Goal: Transaction & Acquisition: Download file/media

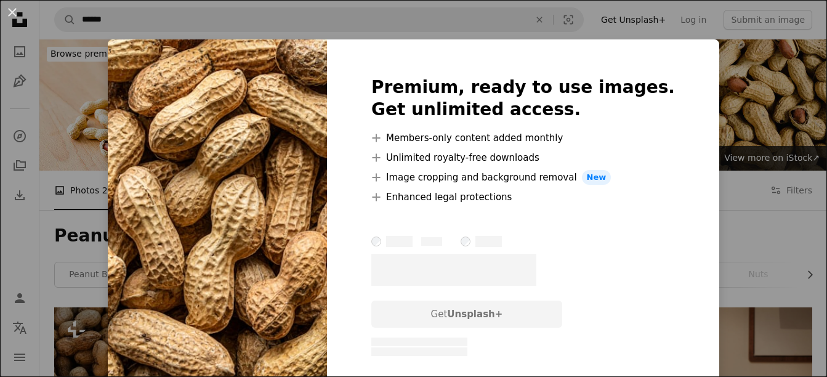
scroll to position [369, 0]
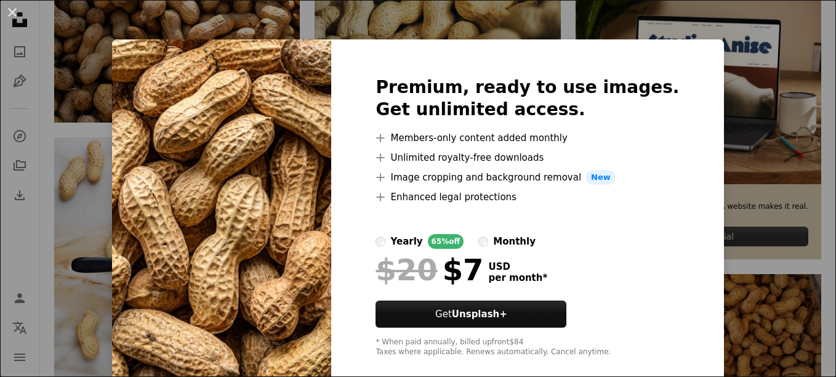
click at [100, 116] on div "An X shape Premium, ready to use images. Get unlimited access. A plus sign Memb…" at bounding box center [418, 188] width 836 height 377
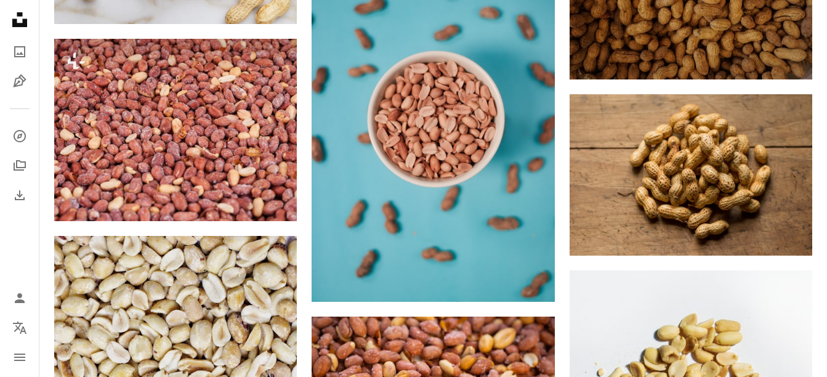
scroll to position [739, 0]
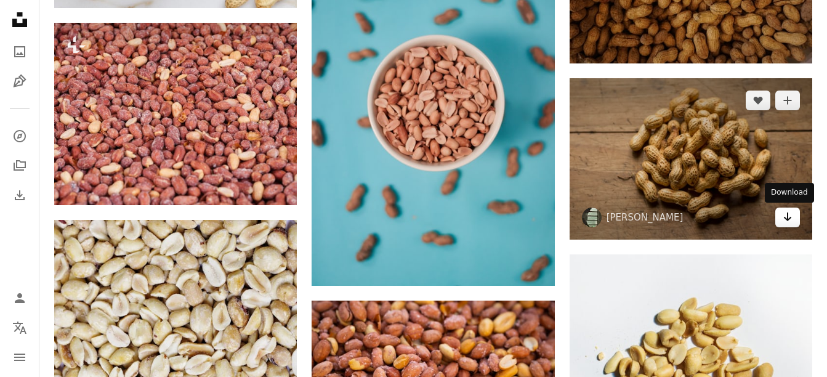
click at [786, 218] on icon "Download" at bounding box center [787, 216] width 8 height 9
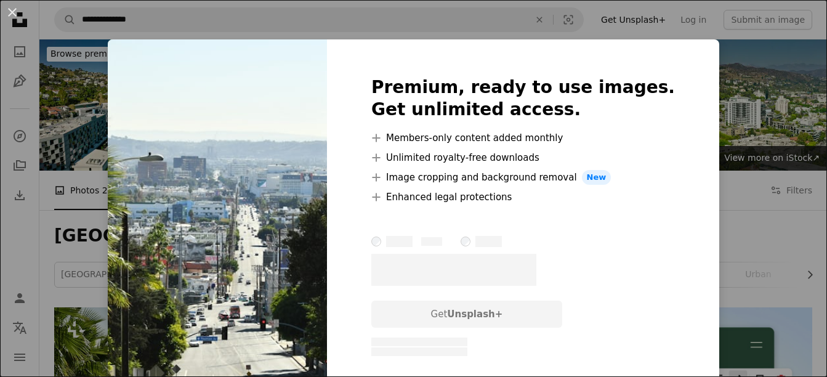
scroll to position [185, 0]
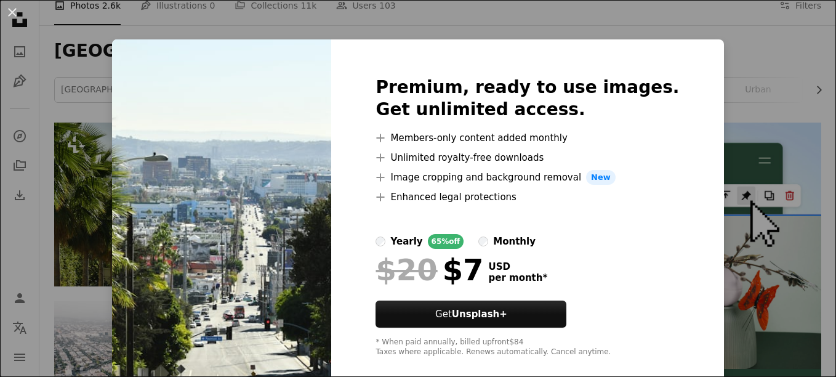
click at [113, 231] on div "An X shape Premium, ready to use images. Get unlimited access. A plus sign Memb…" at bounding box center [418, 188] width 836 height 377
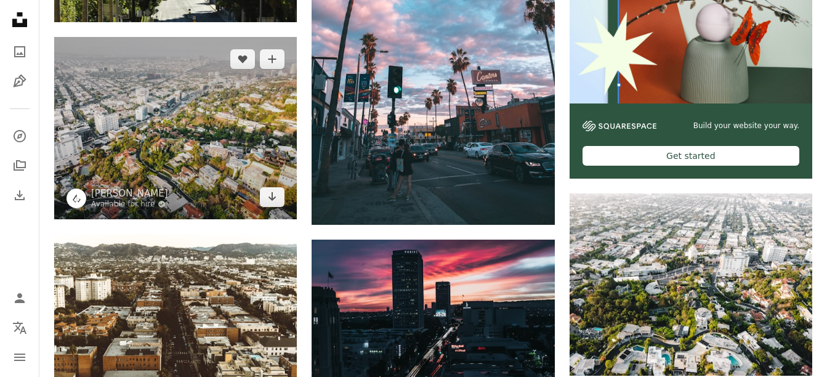
scroll to position [492, 0]
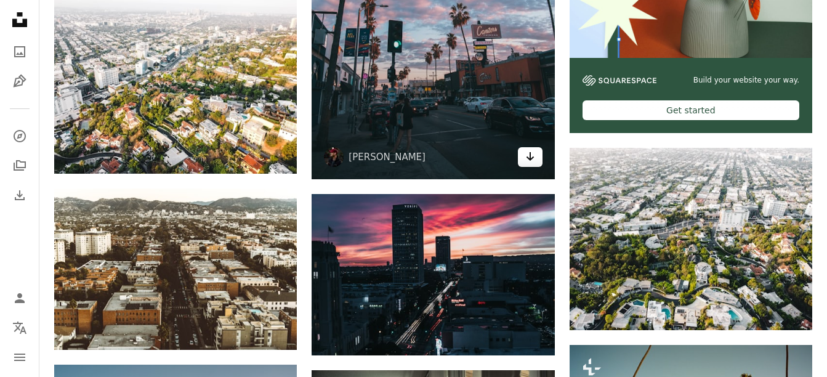
click at [527, 158] on icon "Download" at bounding box center [530, 156] width 8 height 9
